Goal: Check status: Check status

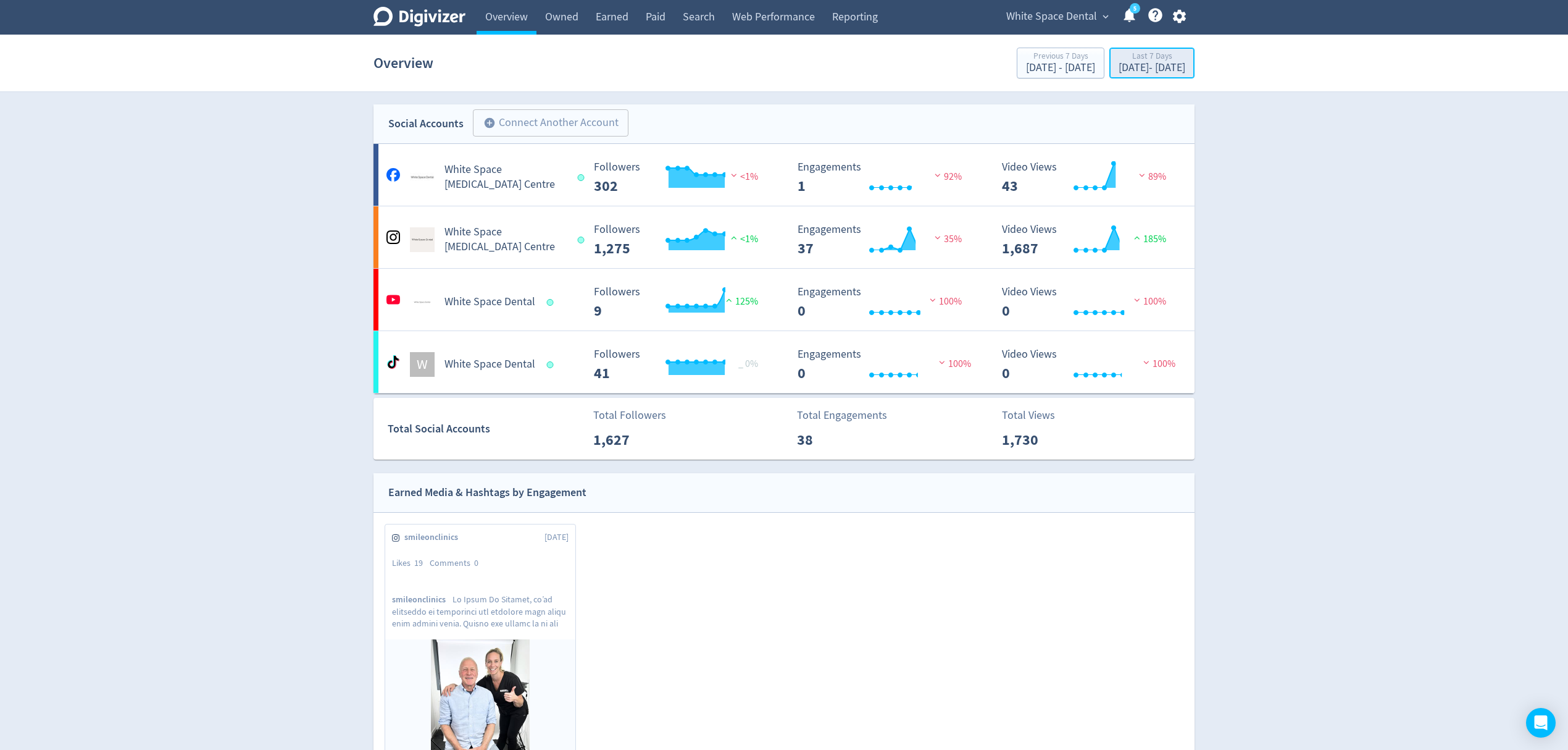
click at [1131, 70] on div "[DATE] - [DATE]" at bounding box center [1151, 68] width 66 height 11
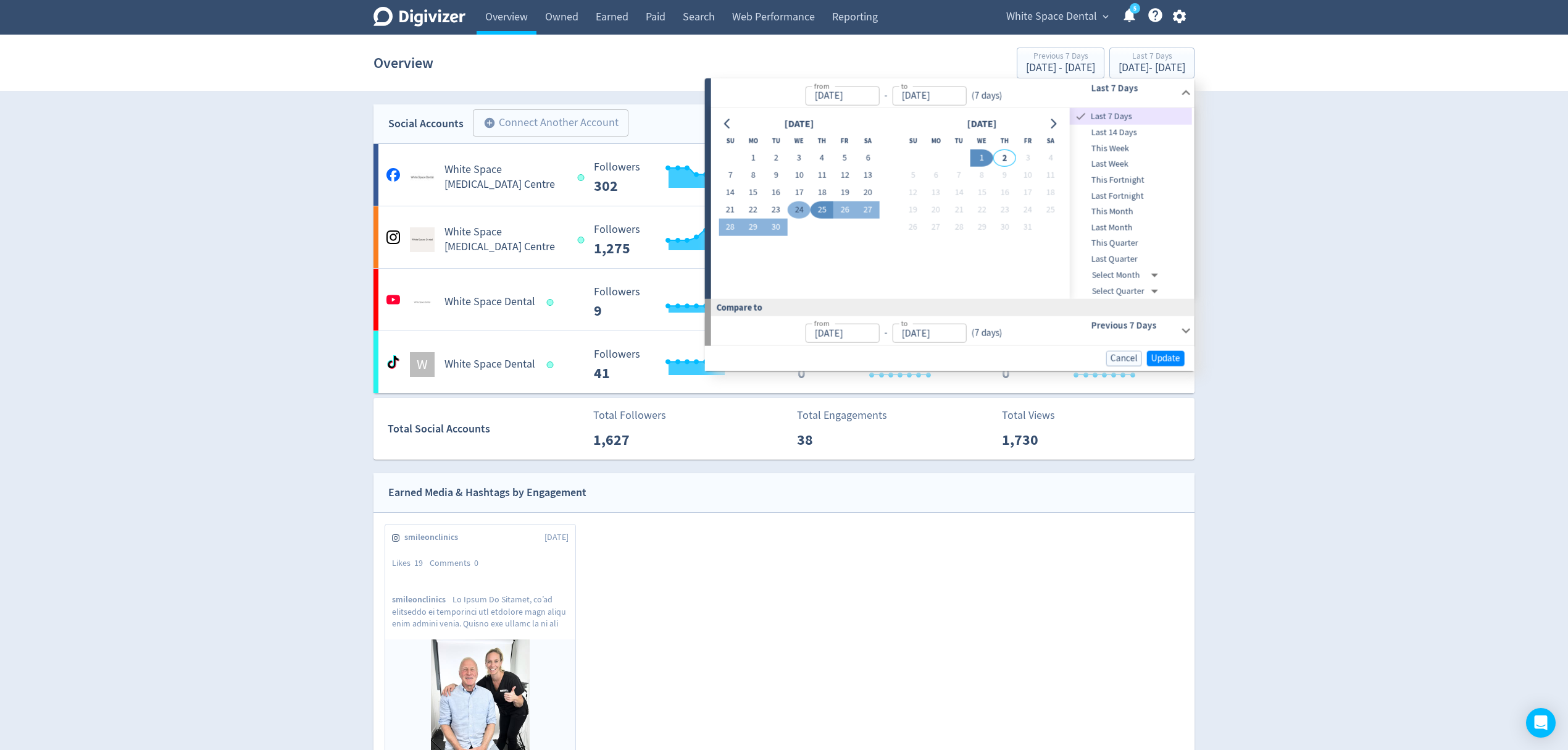
click at [791, 211] on button "24" at bounding box center [799, 210] width 23 height 17
type input "[DATE]"
click at [778, 223] on button "30" at bounding box center [776, 227] width 23 height 17
type input "[DATE]"
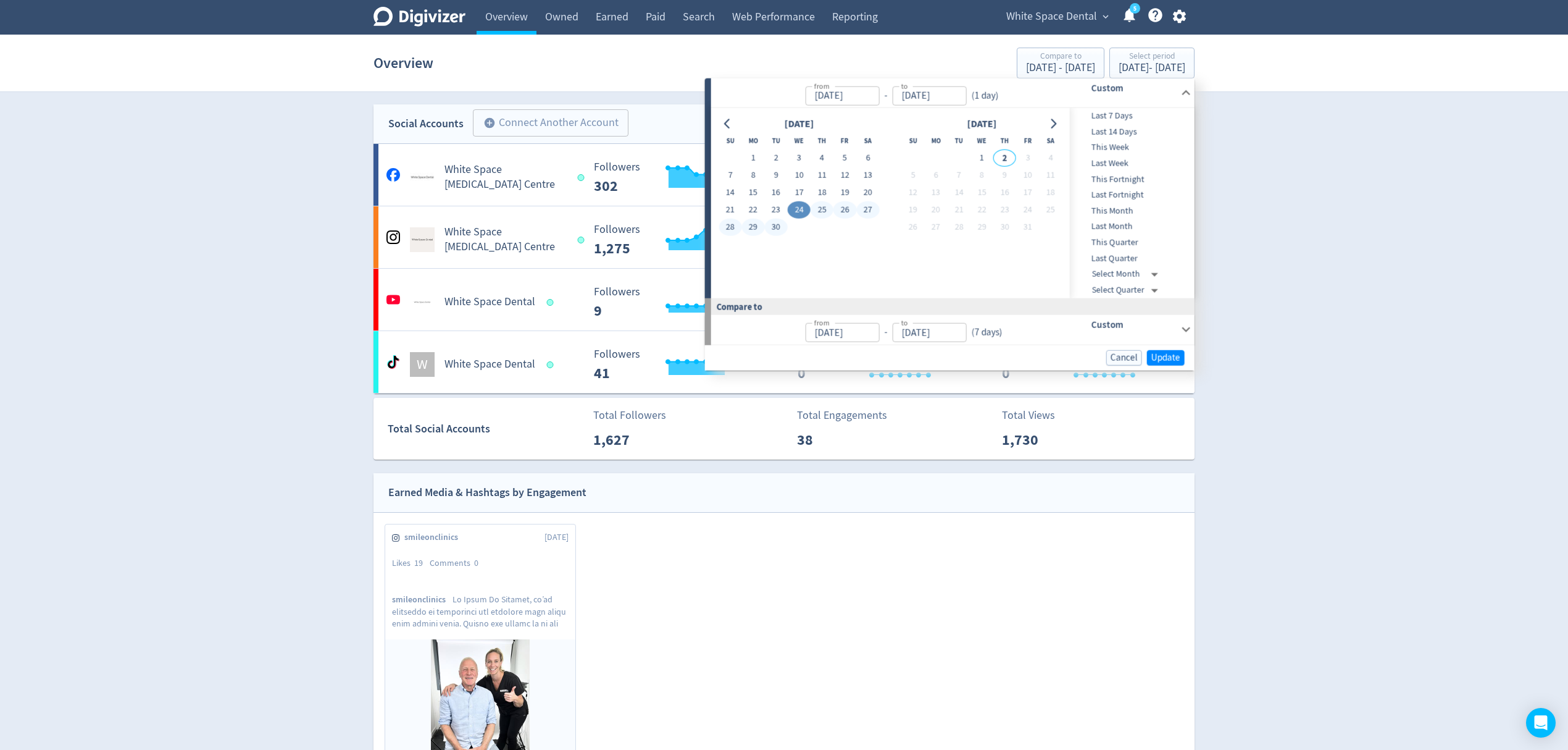
type input "[DATE]"
click at [1164, 356] on span "Update" at bounding box center [1166, 357] width 29 height 9
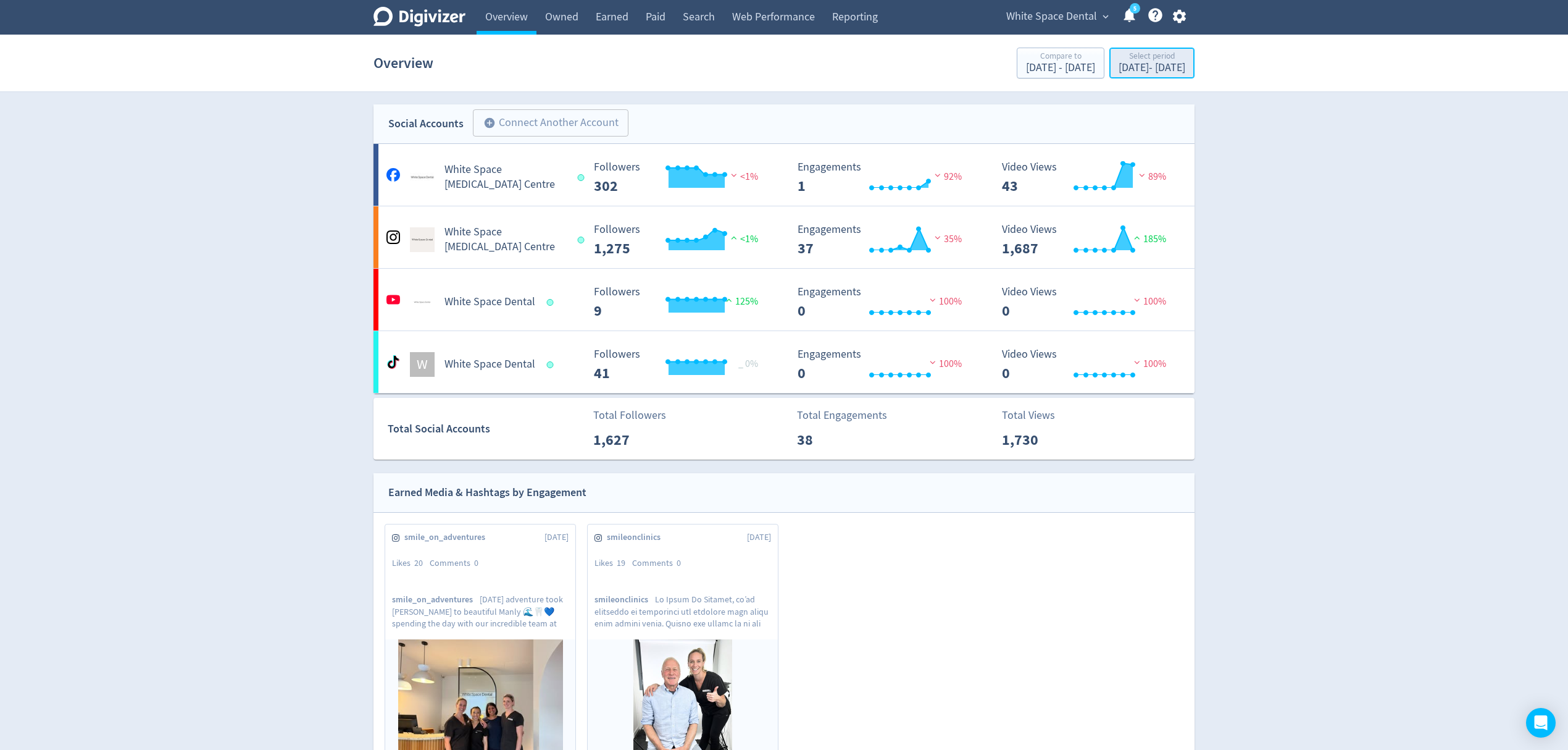
click at [1119, 70] on div "[DATE] - [DATE]" at bounding box center [1151, 68] width 66 height 11
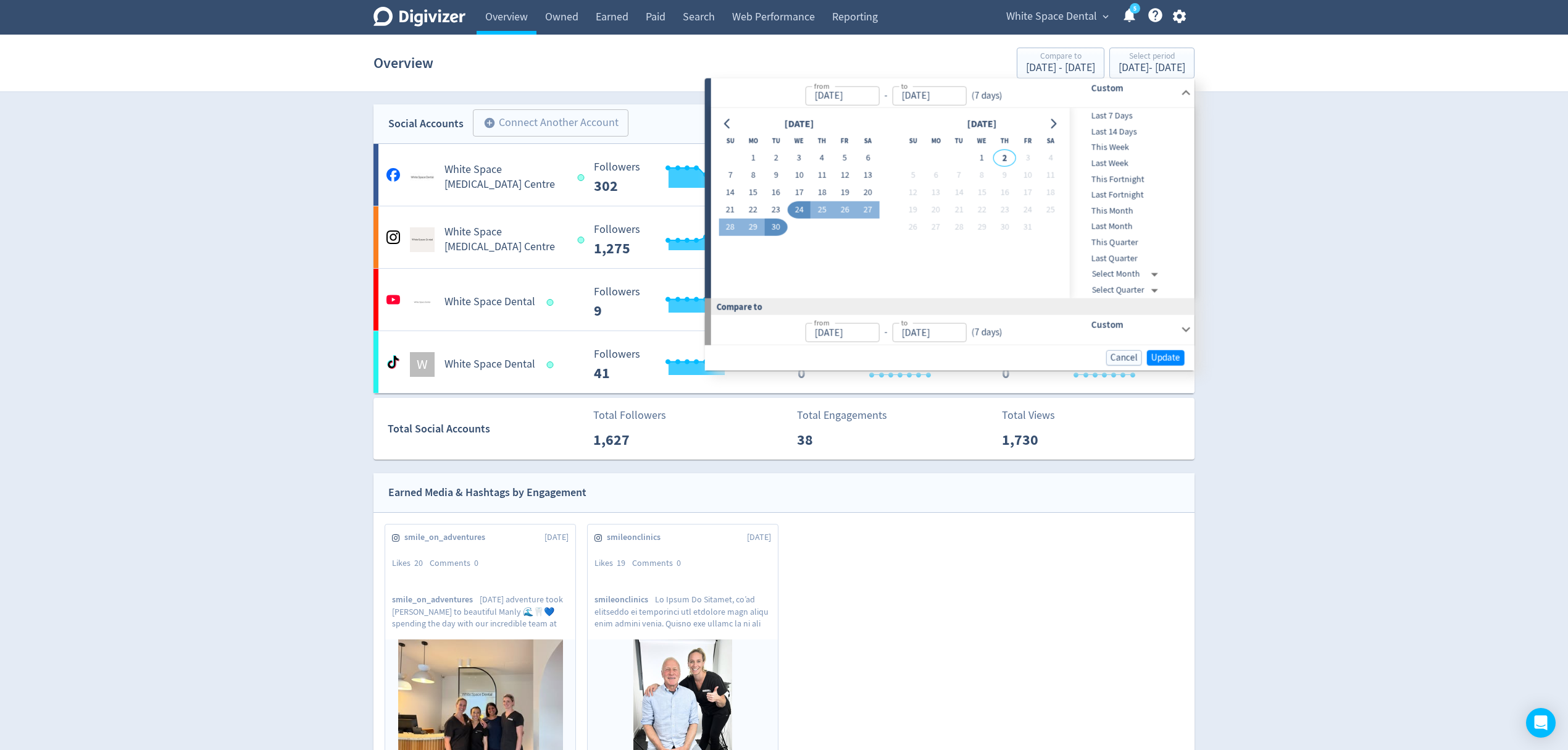
click at [799, 208] on button "24" at bounding box center [799, 210] width 23 height 17
click at [980, 161] on button "1" at bounding box center [982, 158] width 23 height 17
type input "[DATE]"
click at [1176, 356] on span "Update" at bounding box center [1166, 357] width 29 height 9
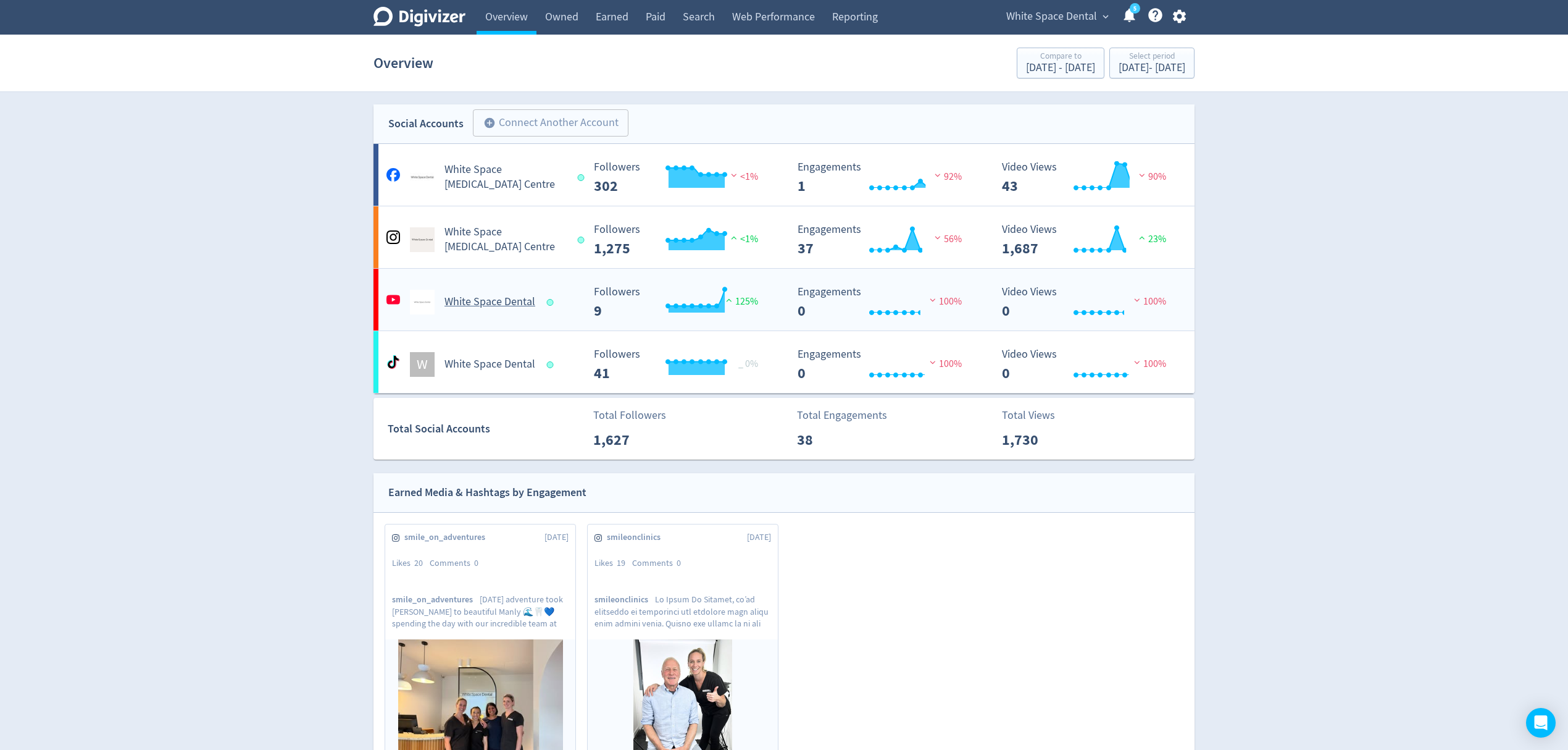
click at [527, 316] on Dental-platform5 "White Space Dental Created with Highcharts 10.3.3 Followers 9 125% Created with…" at bounding box center [784, 299] width 821 height 62
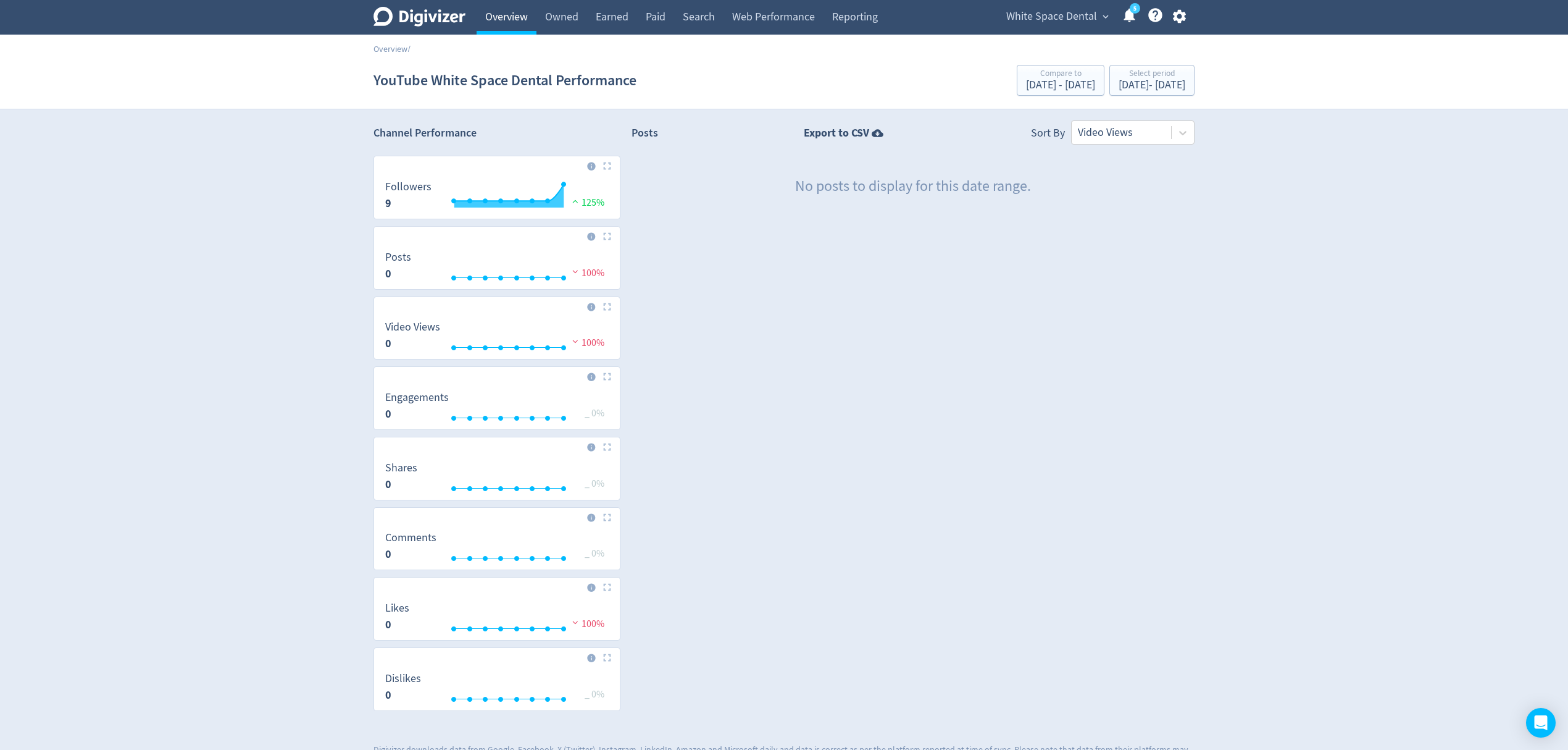
click at [493, 17] on link "Overview" at bounding box center [506, 17] width 60 height 34
